Goal: Transaction & Acquisition: Download file/media

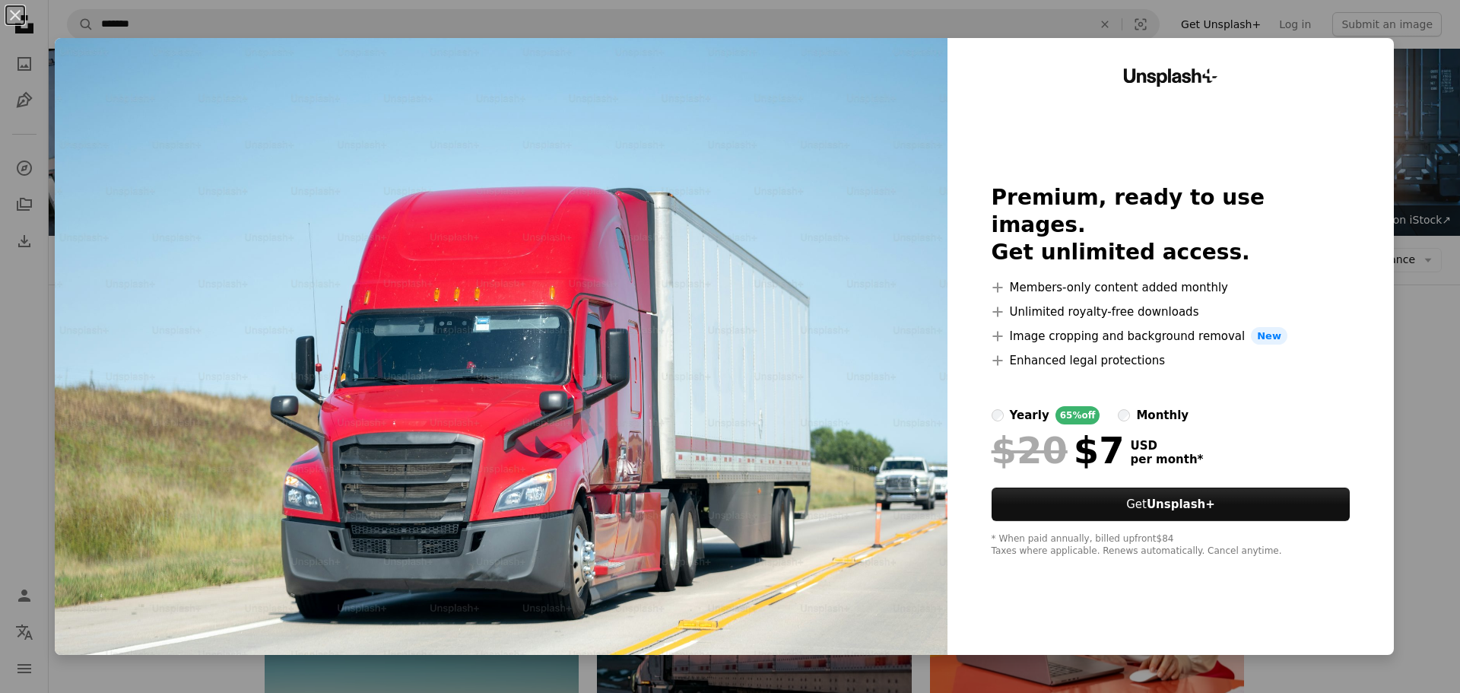
click at [129, 40] on img at bounding box center [501, 346] width 893 height 617
click at [16, 12] on button "An X shape" at bounding box center [15, 15] width 18 height 18
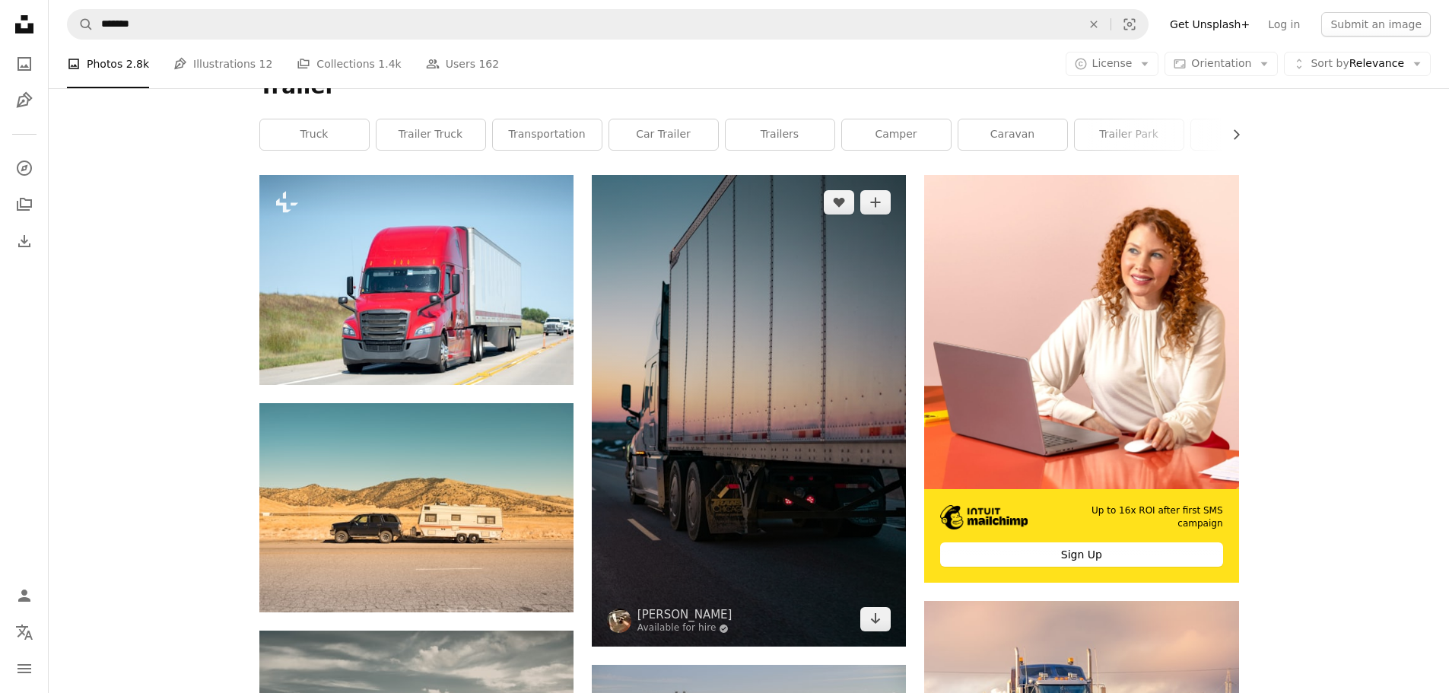
scroll to position [304, 0]
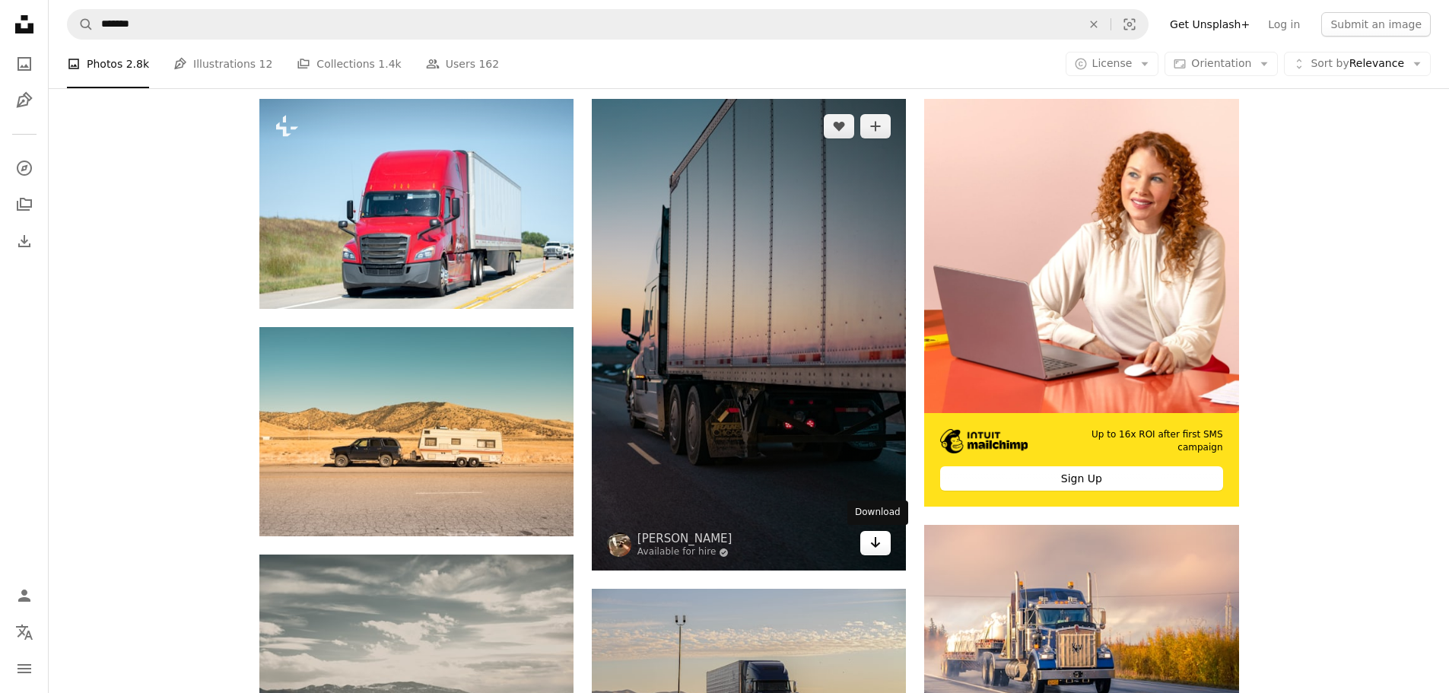
click at [871, 543] on icon "Arrow pointing down" at bounding box center [875, 542] width 12 height 18
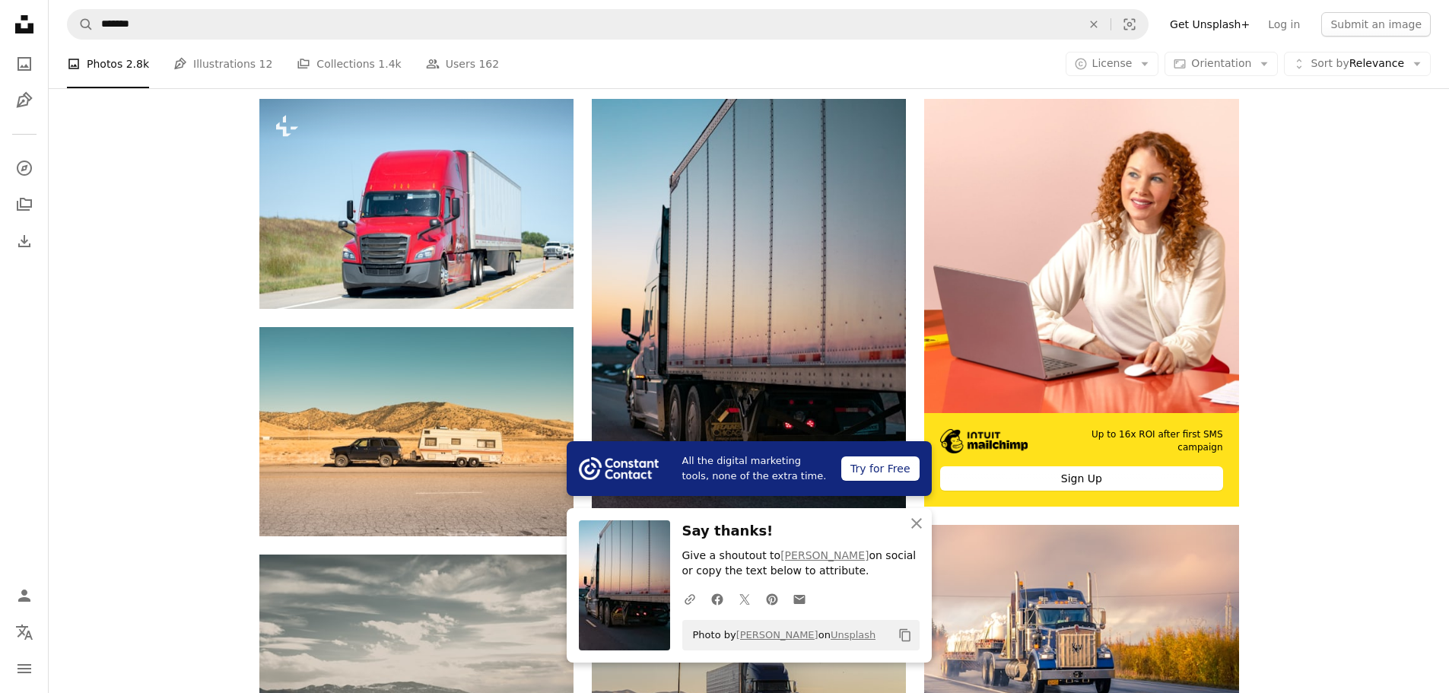
scroll to position [532, 0]
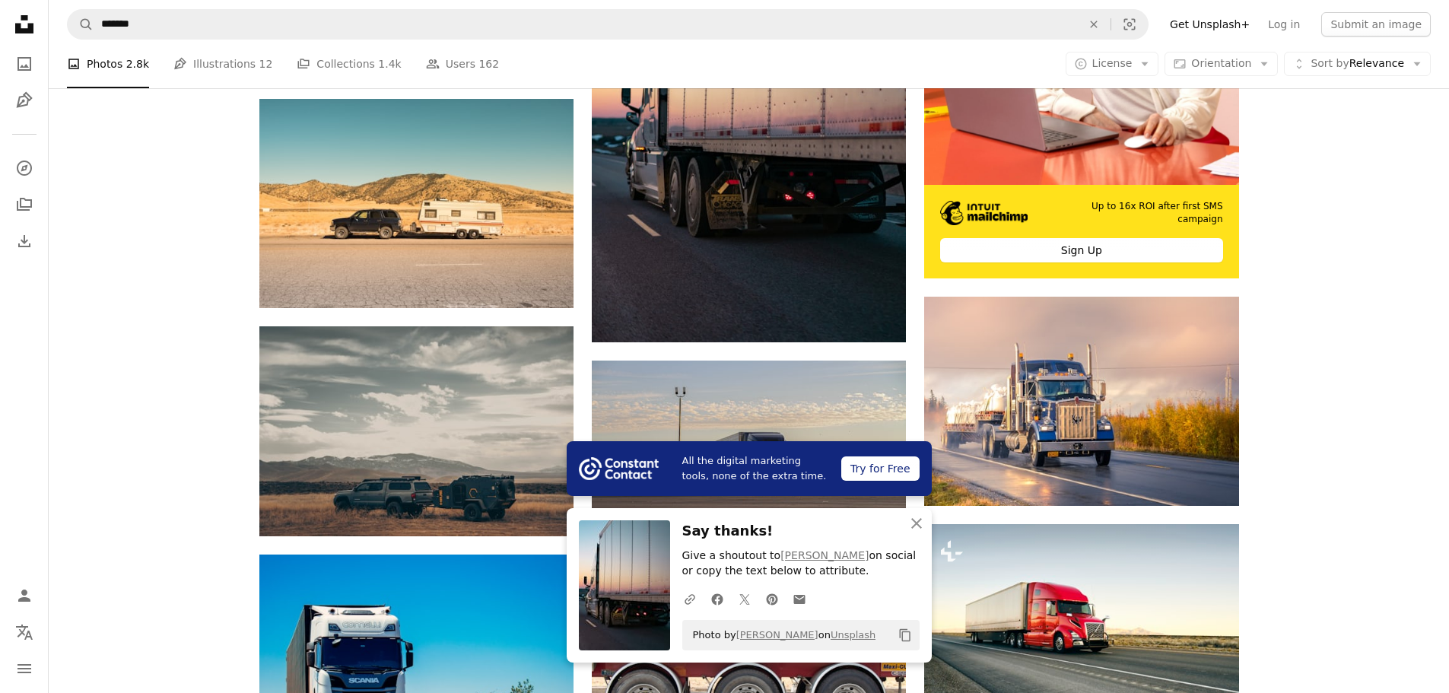
click at [917, 525] on icon "An X shape" at bounding box center [916, 523] width 18 height 18
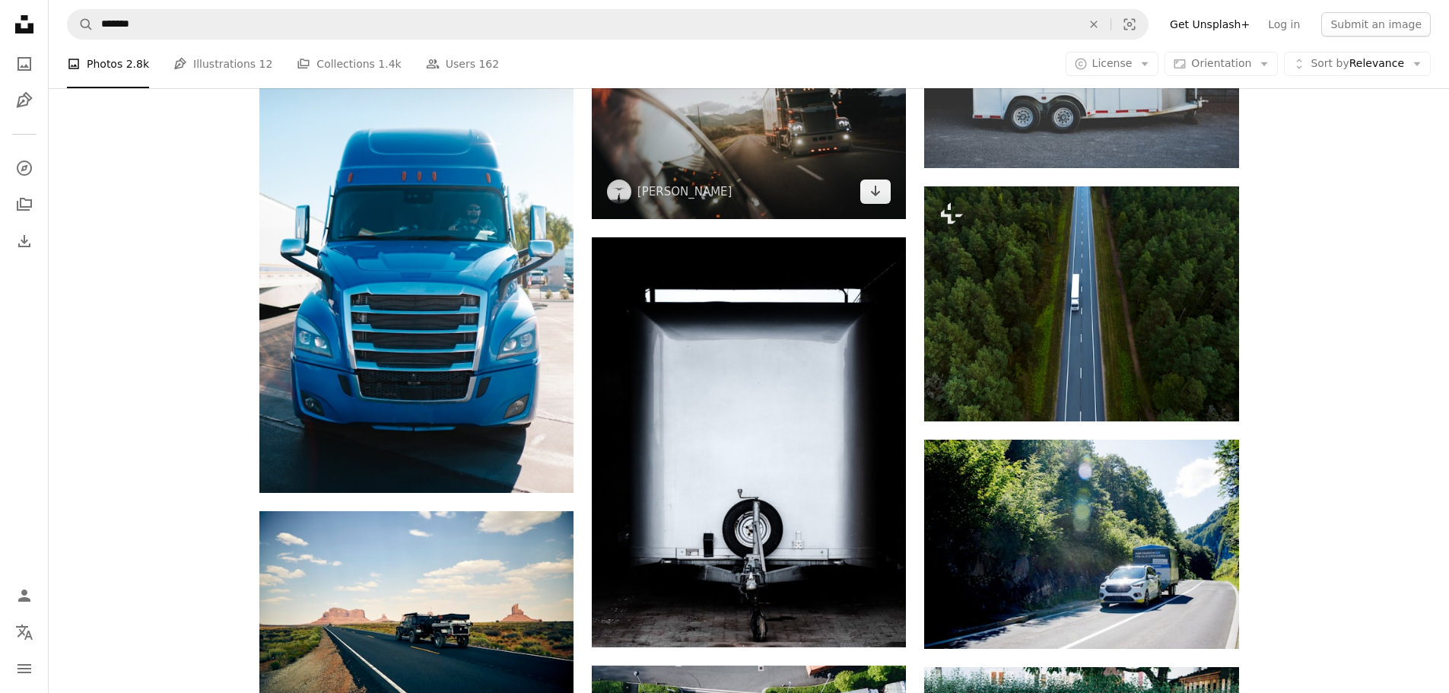
scroll to position [1141, 0]
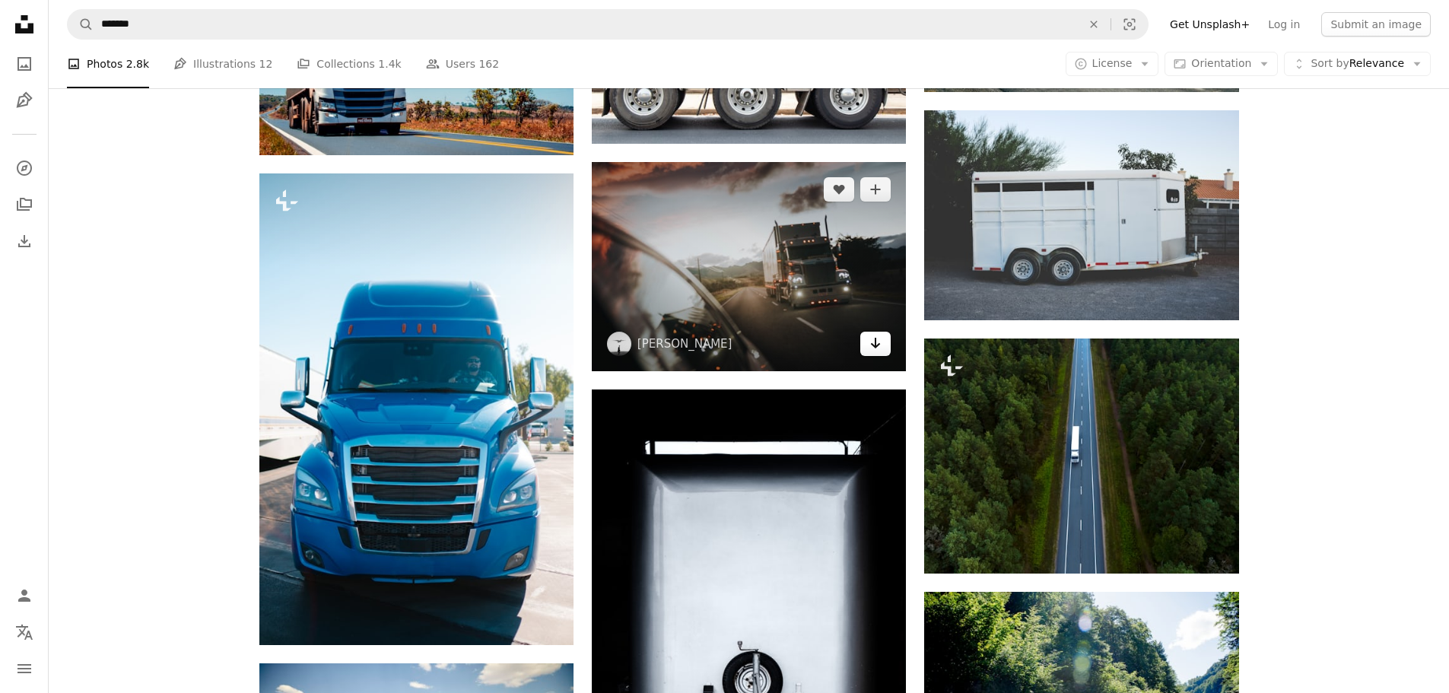
click at [876, 346] on icon "Download" at bounding box center [876, 343] width 10 height 11
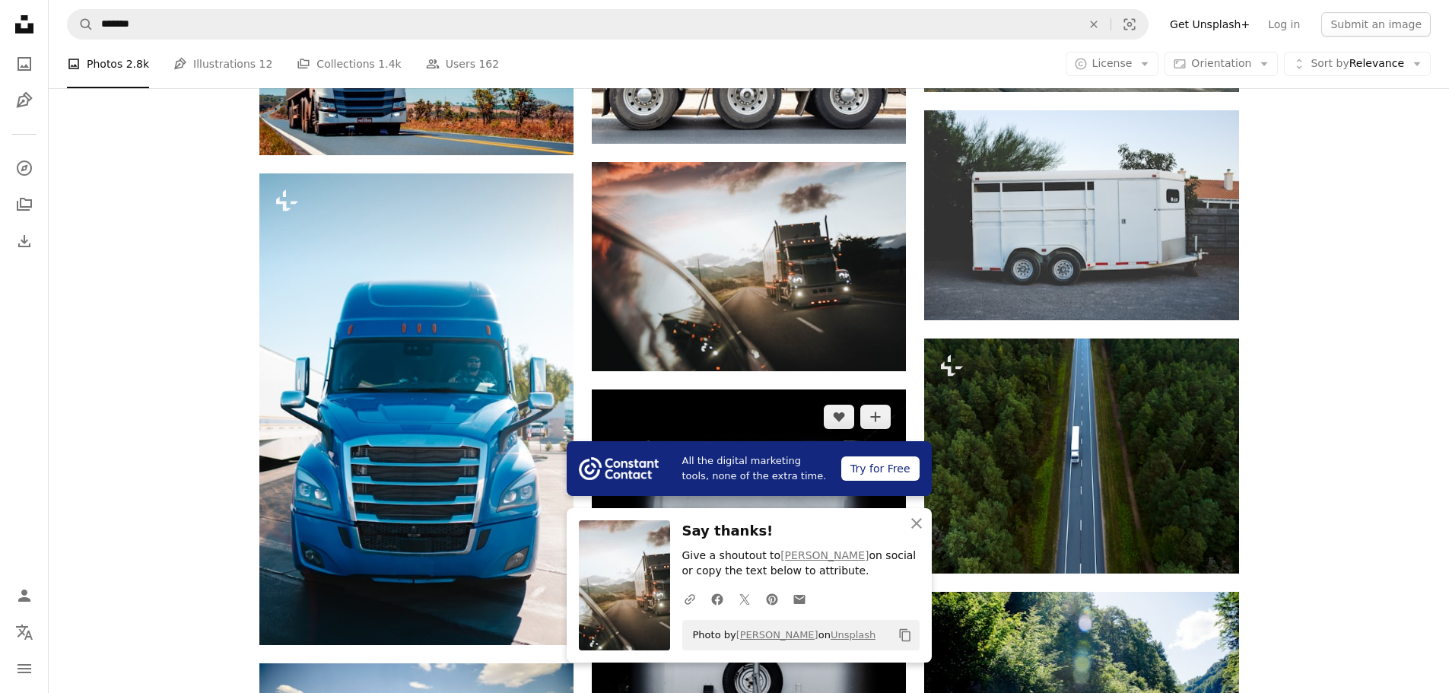
scroll to position [1445, 0]
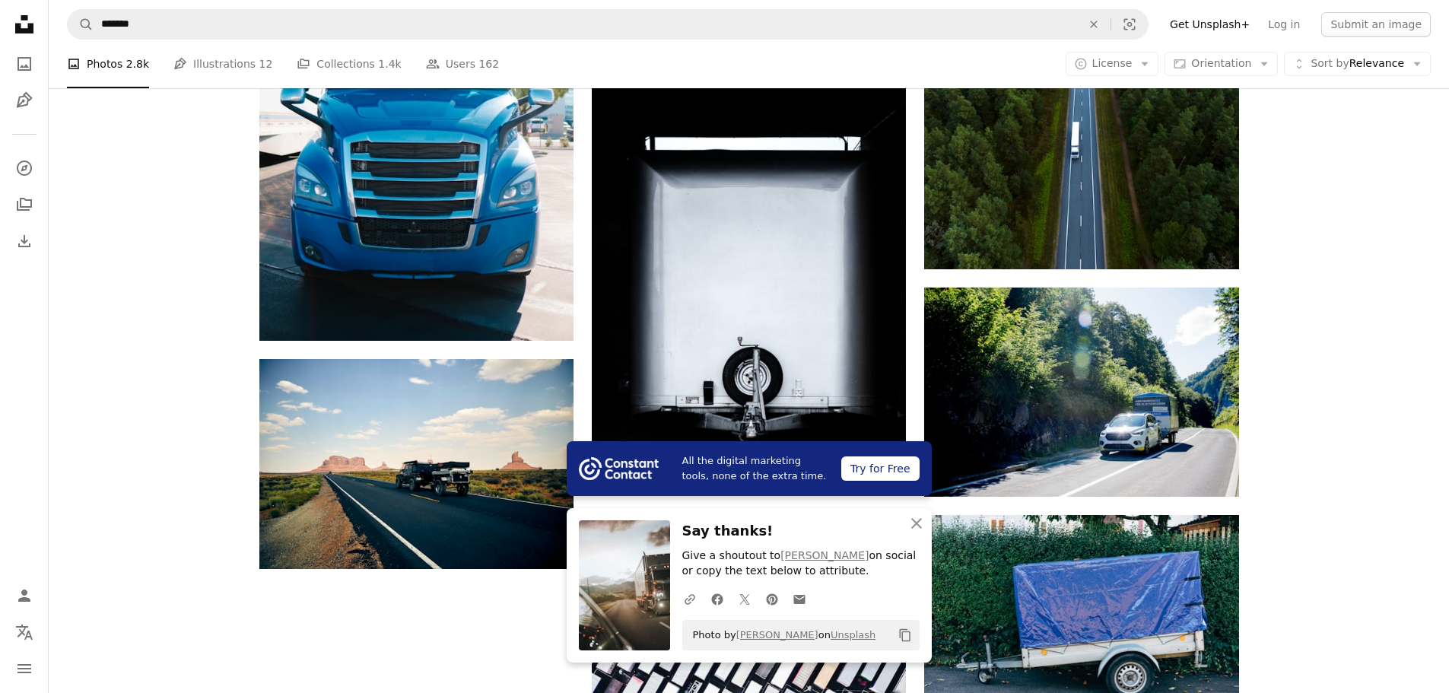
click at [1292, 474] on div "Plus sign for Unsplash+ A heart A plus sign [PERSON_NAME] For Unsplash+ A lock …" at bounding box center [749, 83] width 1400 height 2251
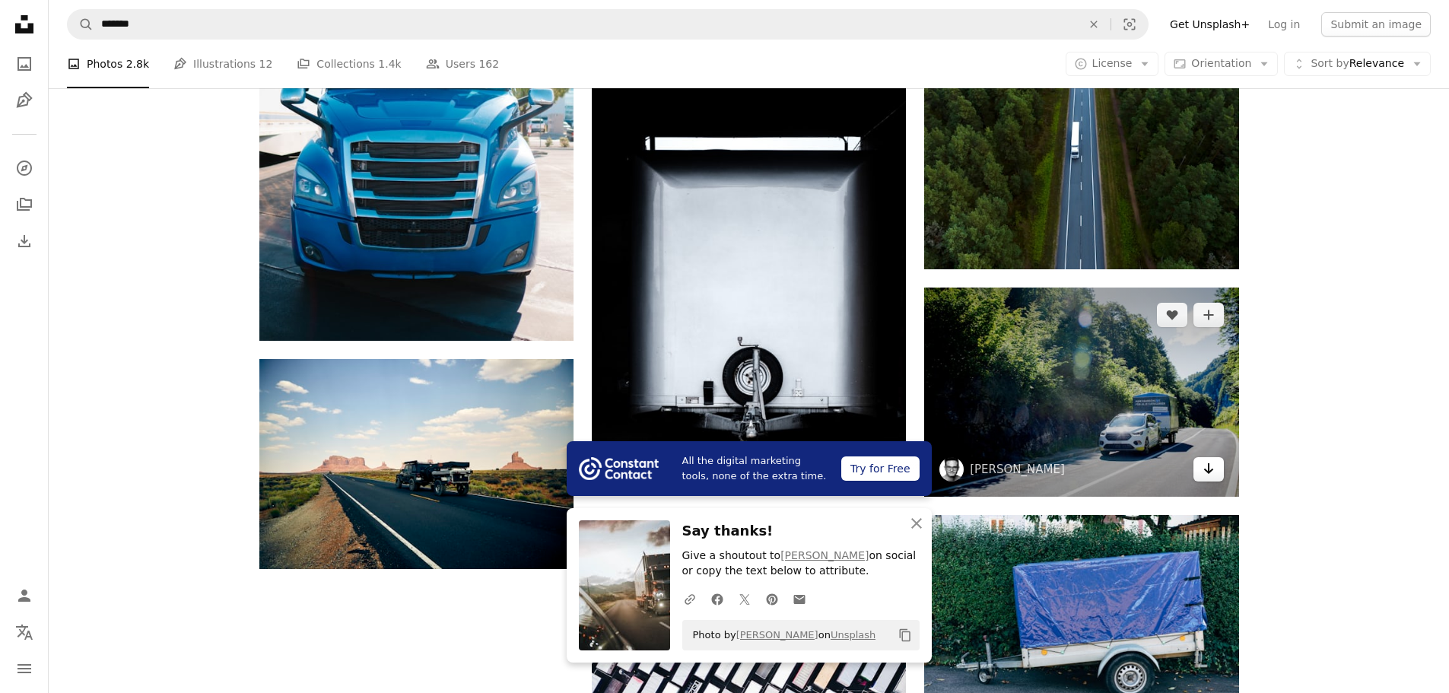
click at [1200, 467] on link "Arrow pointing down" at bounding box center [1208, 469] width 30 height 24
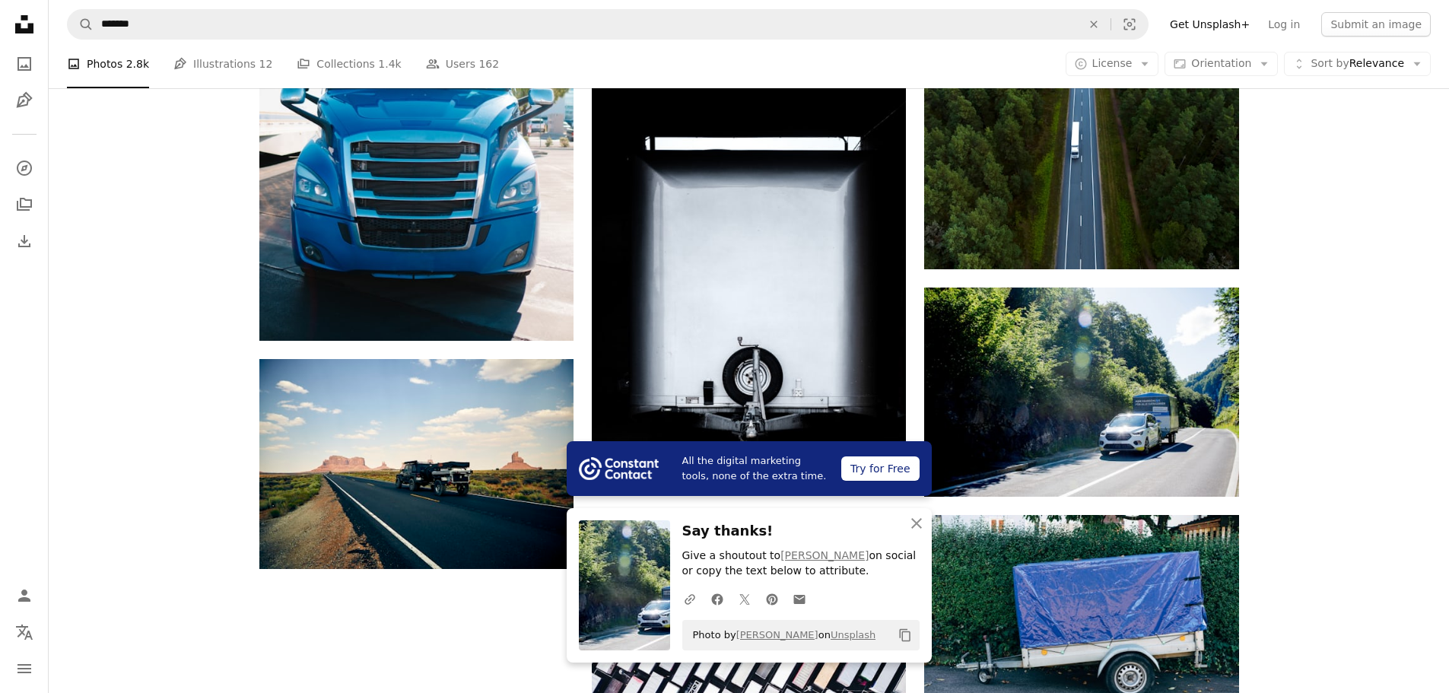
click at [1393, 325] on div "Plus sign for Unsplash+ A heart A plus sign [PERSON_NAME] For Unsplash+ A lock …" at bounding box center [749, 83] width 1400 height 2251
